Goal: Communication & Community: Answer question/provide support

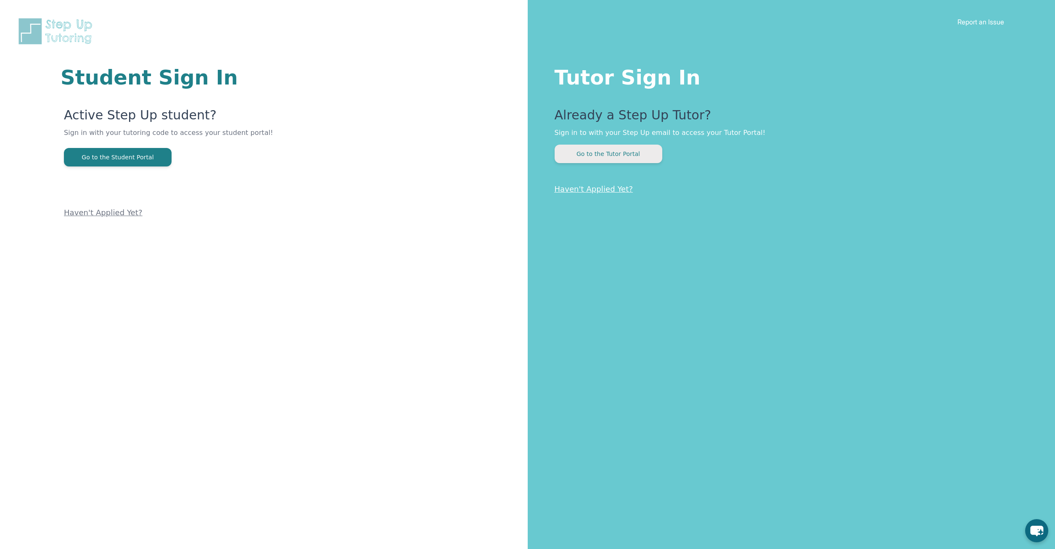
click at [608, 160] on button "Go to the Tutor Portal" at bounding box center [609, 154] width 108 height 18
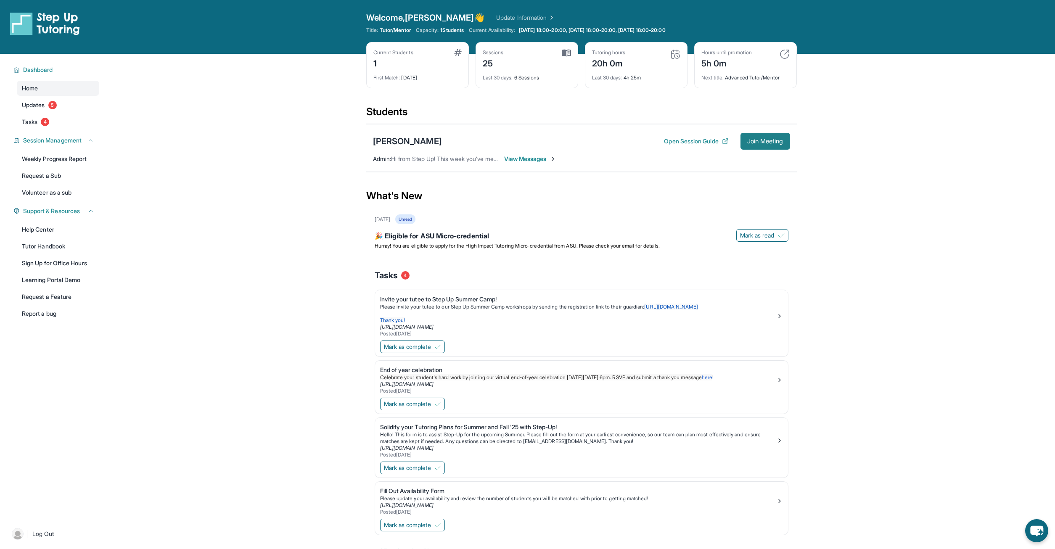
click at [754, 144] on span "Join Meeting" at bounding box center [765, 141] width 36 height 5
click at [512, 158] on span "View Messages" at bounding box center [530, 159] width 53 height 8
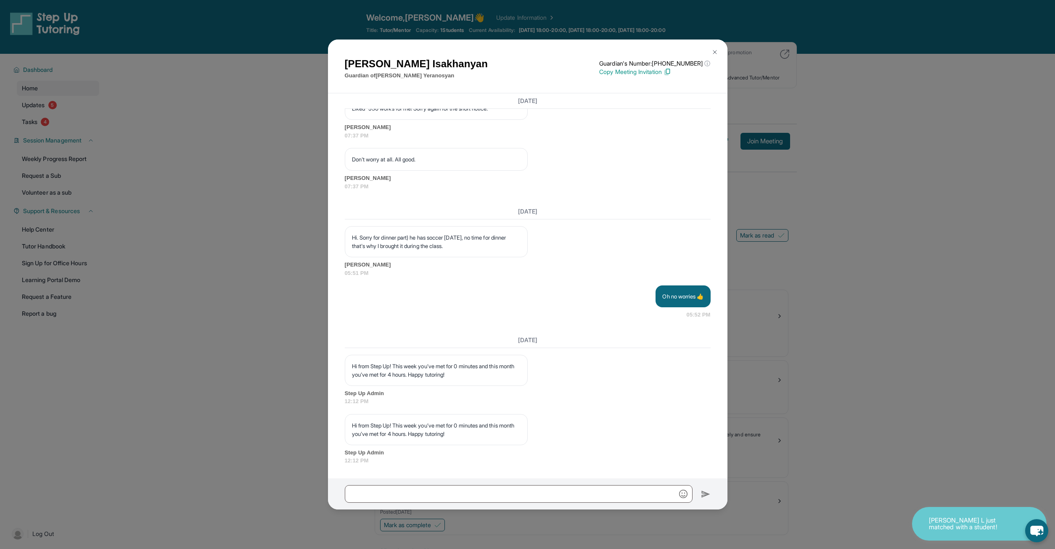
scroll to position [5299, 0]
click at [525, 484] on div at bounding box center [527, 493] width 399 height 31
click at [520, 499] on input "text" at bounding box center [519, 494] width 348 height 18
type input "**********"
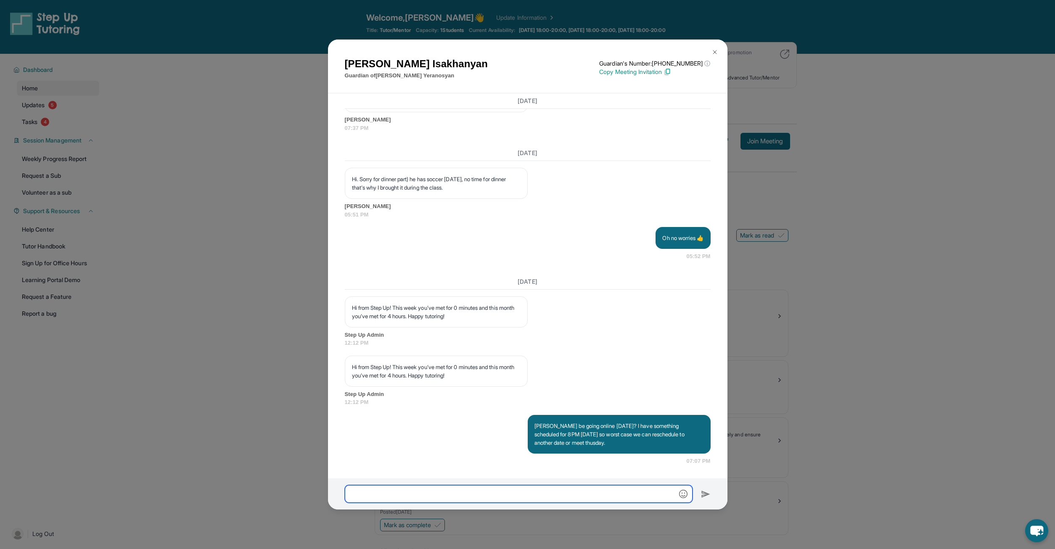
scroll to position [5358, 0]
click at [256, 114] on div "[PERSON_NAME] Guardian of [PERSON_NAME] Guardian's Number: [PHONE_NUMBER] ⓘ Thi…" at bounding box center [527, 274] width 1055 height 549
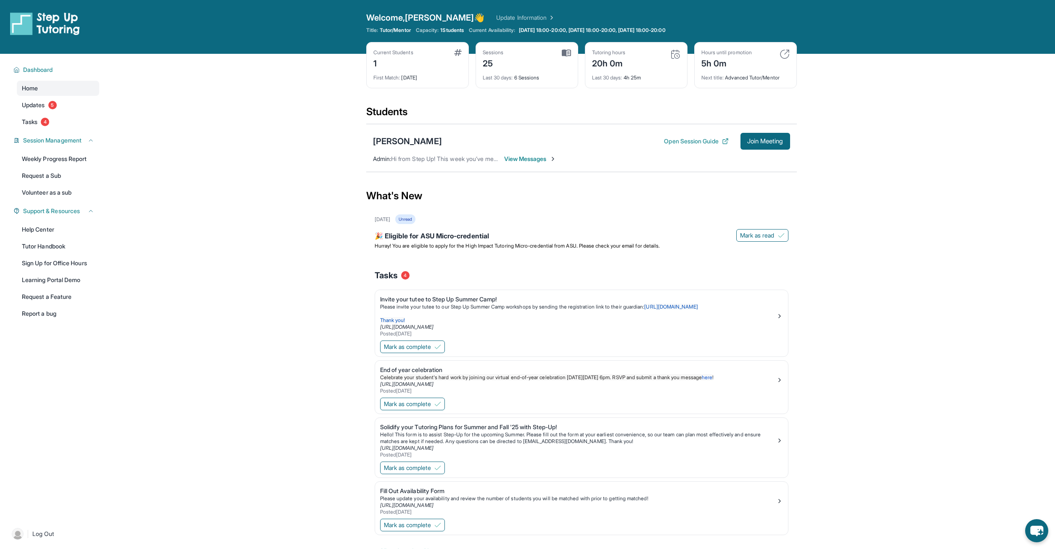
click at [782, 54] on img at bounding box center [784, 54] width 10 height 10
click at [74, 105] on link "Updates 5" at bounding box center [58, 105] width 82 height 15
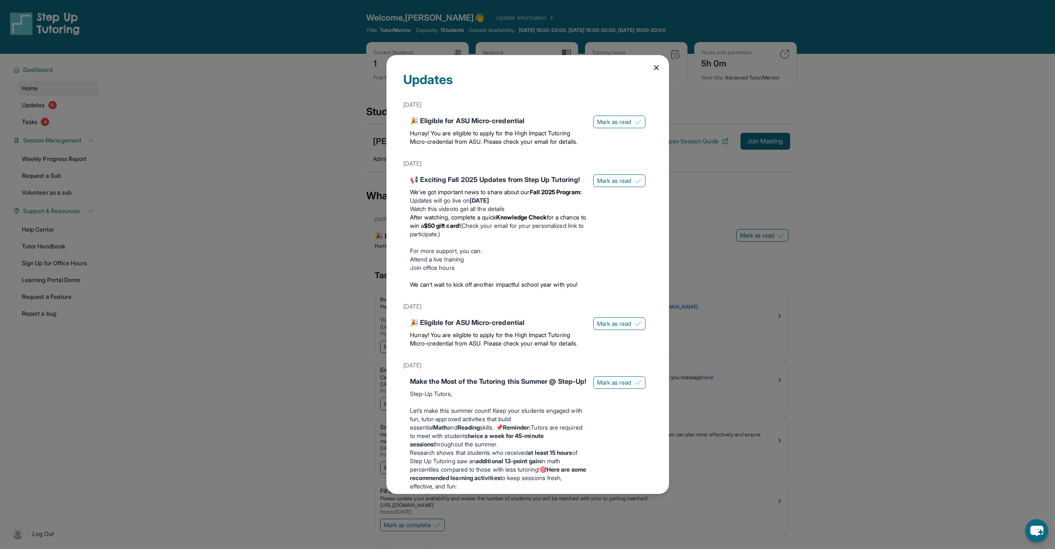
drag, startPoint x: 240, startPoint y: 140, endPoint x: 339, endPoint y: 13, distance: 160.5
click at [241, 140] on div "Updates [DATE] 🎉 Eligible for ASU Micro-credential Hurray! You are eligible to …" at bounding box center [527, 274] width 1055 height 549
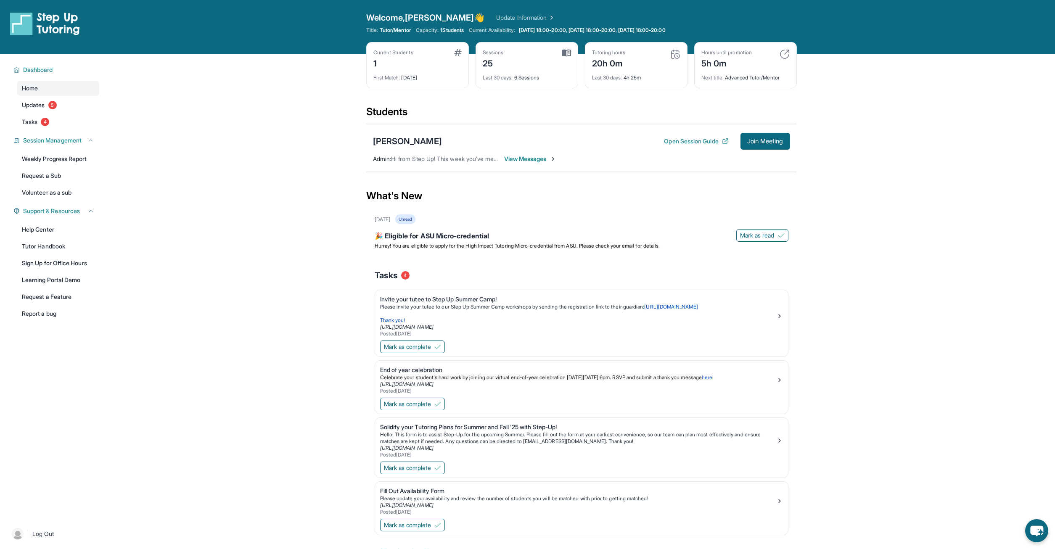
click at [546, 158] on span "View Messages" at bounding box center [530, 159] width 53 height 8
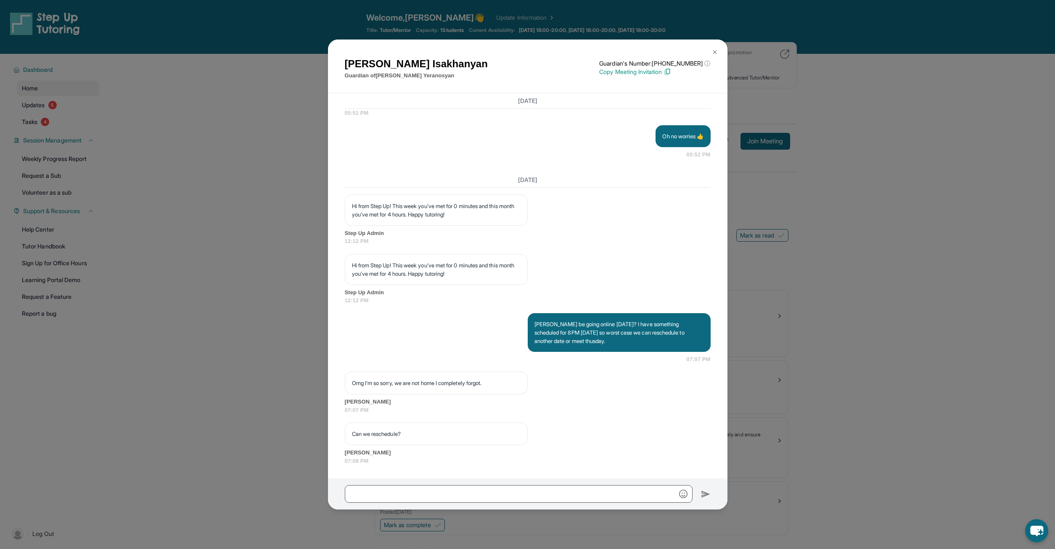
scroll to position [5460, 0]
click at [478, 493] on input "text" at bounding box center [519, 494] width 348 height 18
type input "**********"
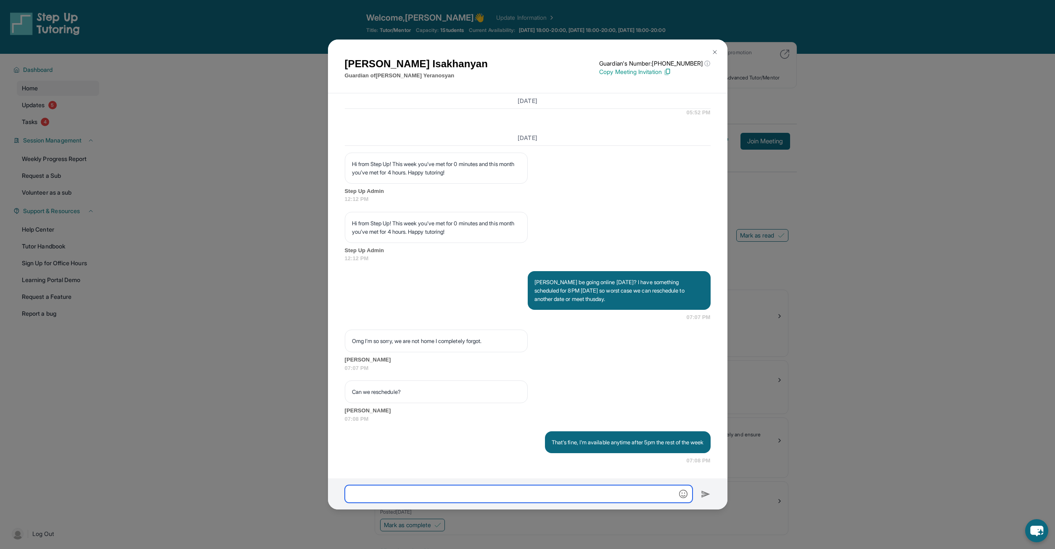
scroll to position [5502, 0]
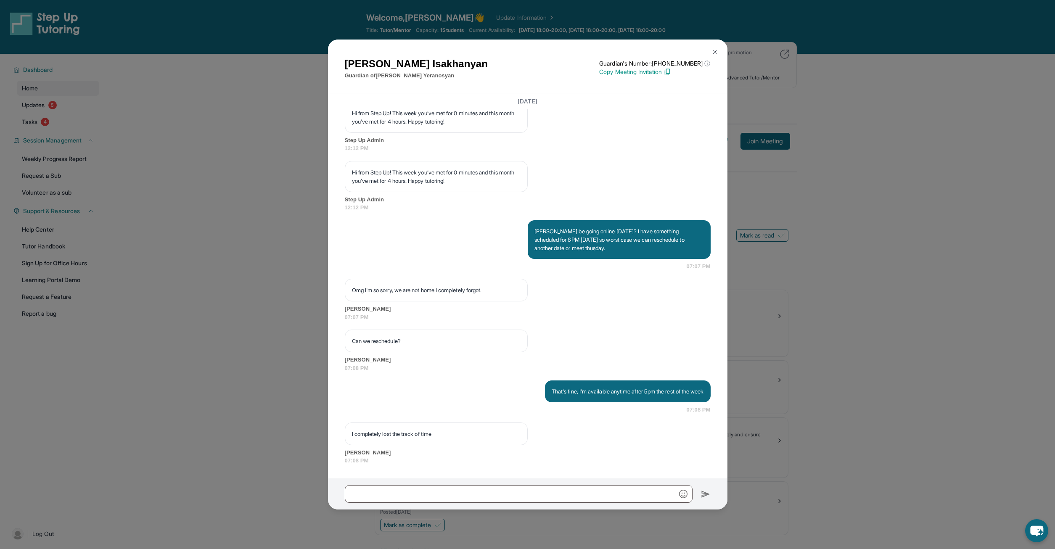
click at [293, 293] on div "[PERSON_NAME] Guardian of [PERSON_NAME] Guardian's Number: [PHONE_NUMBER] ⓘ Thi…" at bounding box center [527, 274] width 1055 height 549
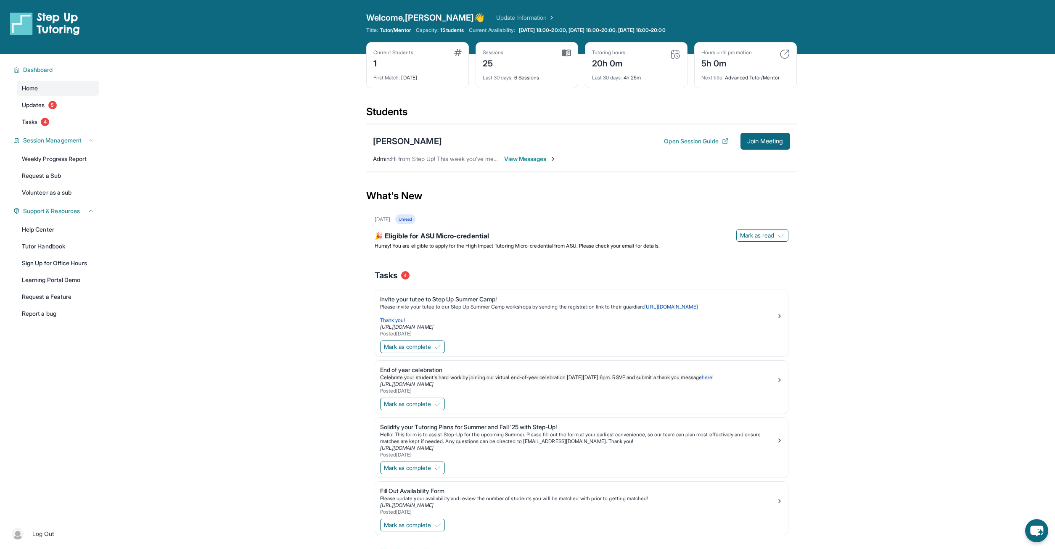
click at [514, 159] on span "View Messages" at bounding box center [530, 159] width 53 height 8
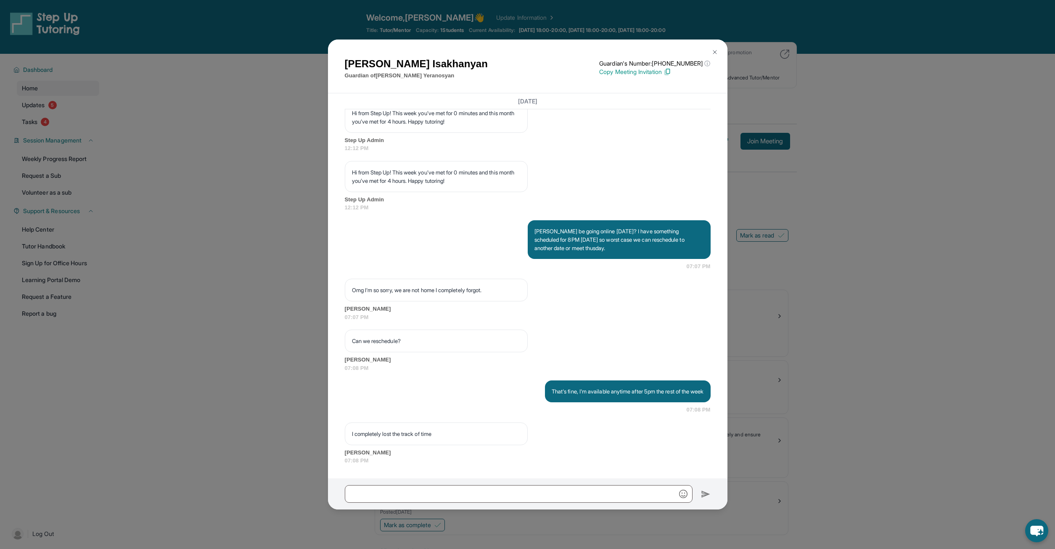
scroll to position [5553, 0]
drag, startPoint x: 433, startPoint y: 486, endPoint x: 432, endPoint y: 493, distance: 6.8
click at [433, 490] on input "text" at bounding box center [519, 494] width 348 height 18
click at [460, 497] on input "**********" at bounding box center [519, 494] width 348 height 18
type input "**********"
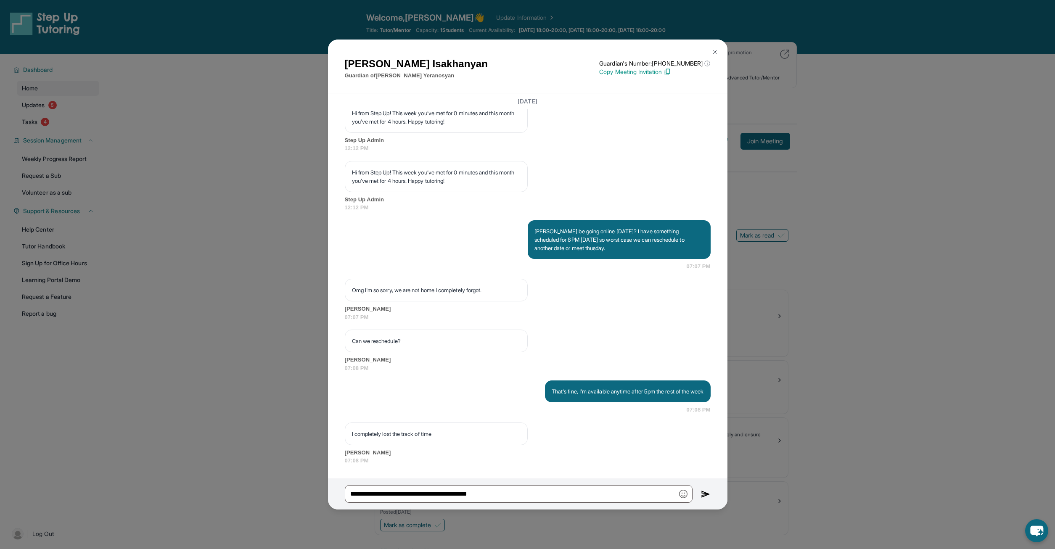
click at [704, 494] on img at bounding box center [706, 494] width 10 height 10
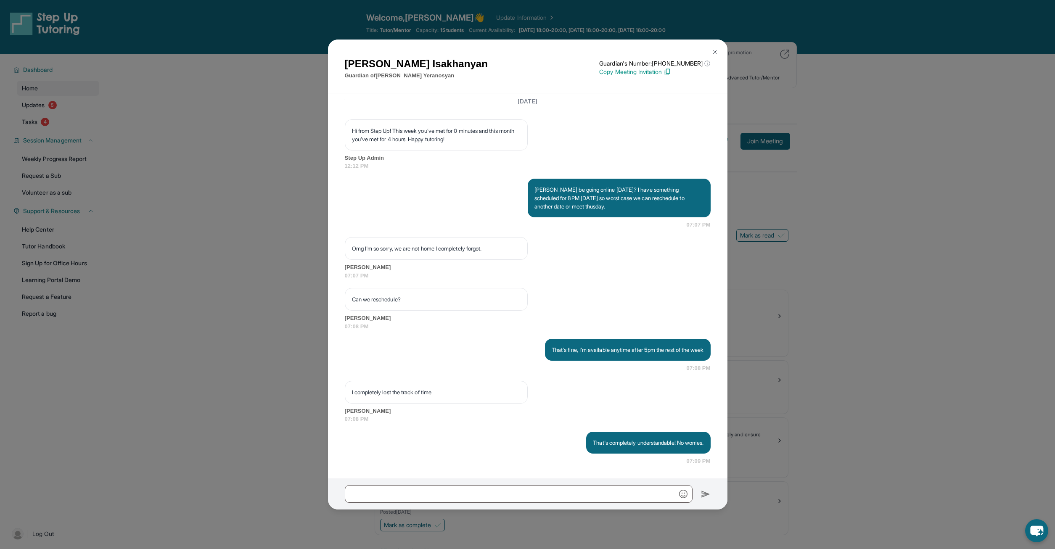
scroll to position [5595, 0]
click at [762, 464] on div "[PERSON_NAME] Guardian of [PERSON_NAME] Guardian's Number: [PHONE_NUMBER] ⓘ Thi…" at bounding box center [527, 274] width 1055 height 549
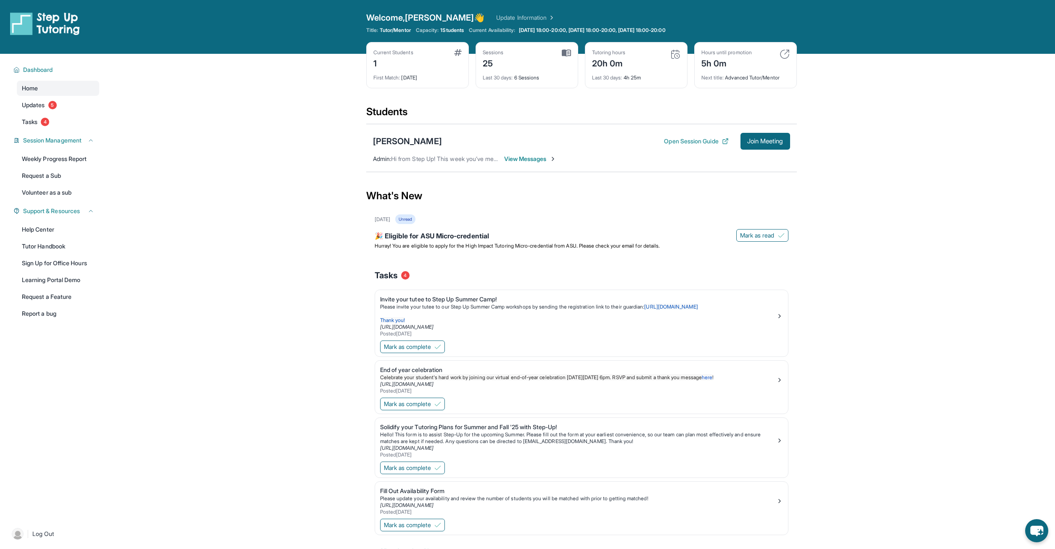
click at [867, 296] on main "Current Students 1 First Match : [DATE] Sessions 25 Last 30 days : 6 Sessions T…" at bounding box center [581, 315] width 947 height 522
